Goal: Find specific page/section: Find specific page/section

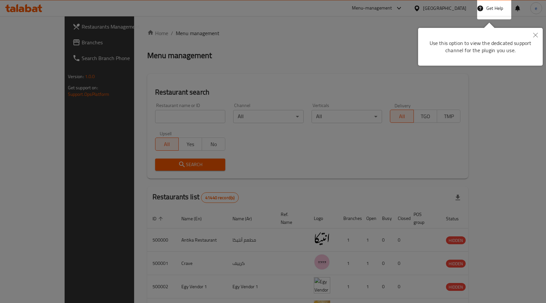
click at [534, 39] on button "Close" at bounding box center [536, 35] width 14 height 15
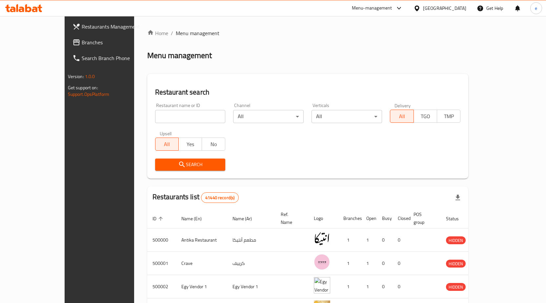
click at [82, 41] on span "Branches" at bounding box center [116, 42] width 69 height 8
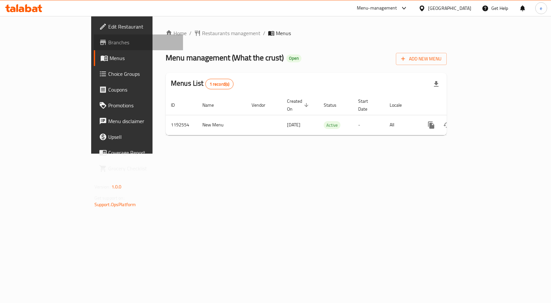
click at [108, 44] on span "Branches" at bounding box center [143, 42] width 70 height 8
